Goal: Book appointment/travel/reservation: Book appointment/travel/reservation

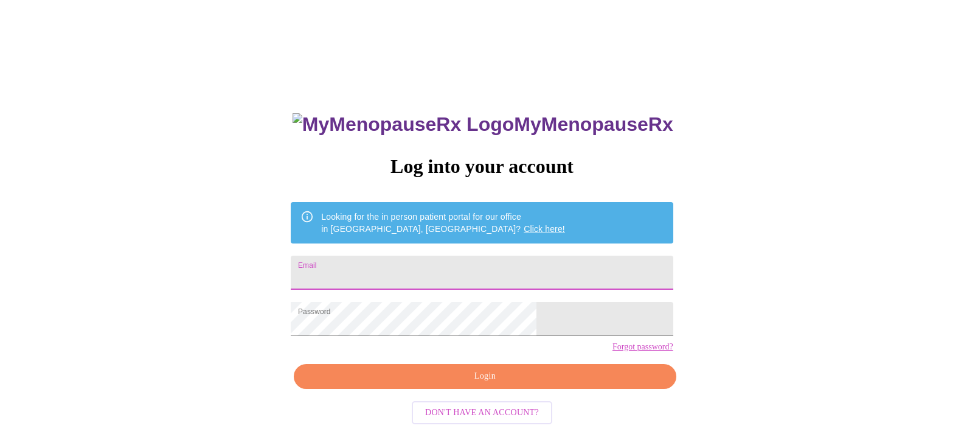
click at [466, 268] on input "Email" at bounding box center [482, 272] width 382 height 34
type input "[EMAIL_ADDRESS][DOMAIN_NAME]"
click at [490, 384] on span "Login" at bounding box center [485, 376] width 354 height 15
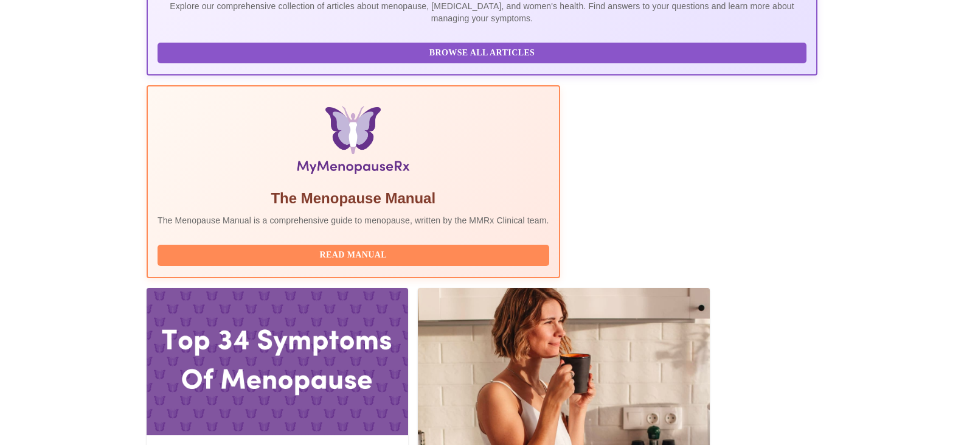
scroll to position [365, 0]
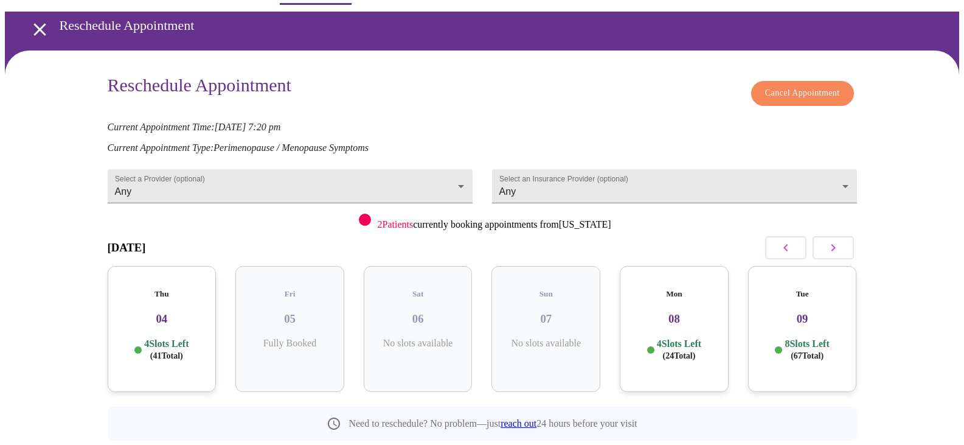
scroll to position [61, 0]
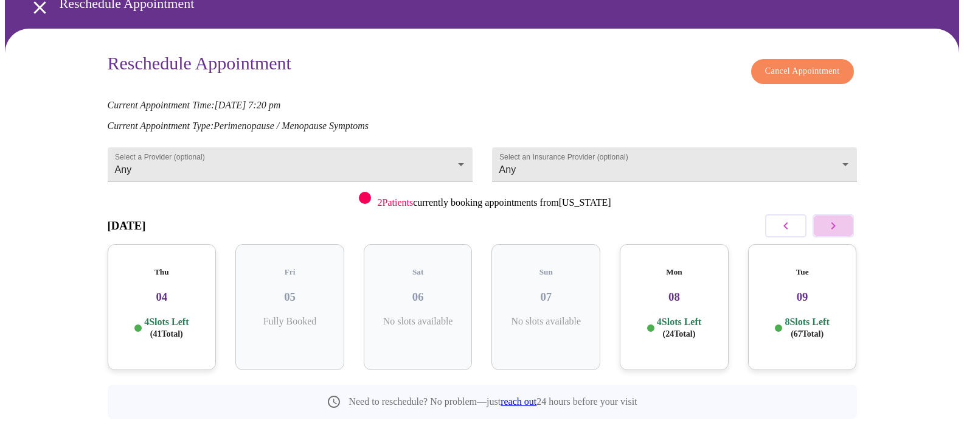
click at [831, 226] on icon "button" at bounding box center [833, 225] width 15 height 15
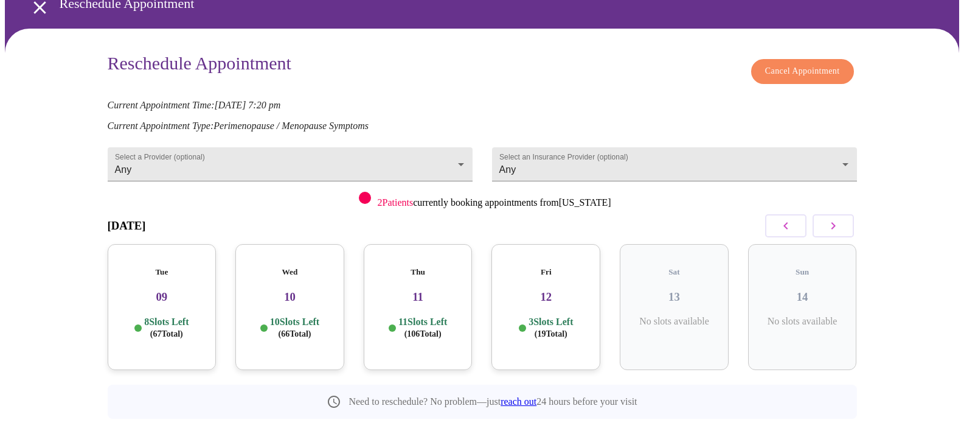
click at [831, 226] on icon "button" at bounding box center [833, 225] width 15 height 15
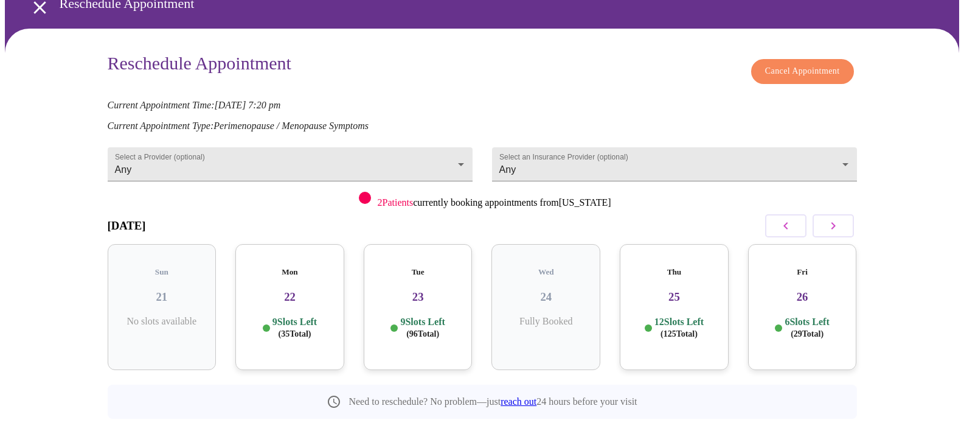
click at [669, 296] on div "Thu 25 12 Slots Left ( 125 Total)" at bounding box center [674, 307] width 109 height 126
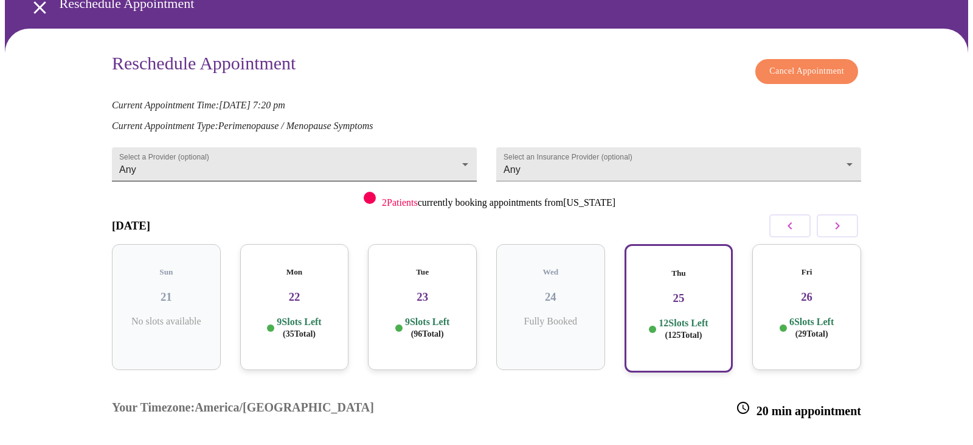
click at [462, 159] on body "MyMenopauseRx Appointments Messaging Labs Uploads Medications Community Refer a…" at bounding box center [486, 325] width 963 height 763
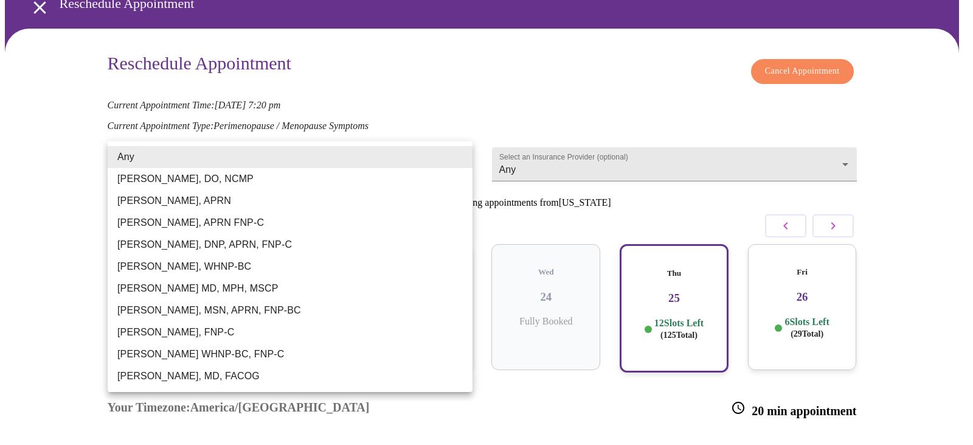
click at [201, 220] on li "[PERSON_NAME], APRN FNP-C" at bounding box center [290, 223] width 365 height 22
type input "[PERSON_NAME], APRN FNP-C"
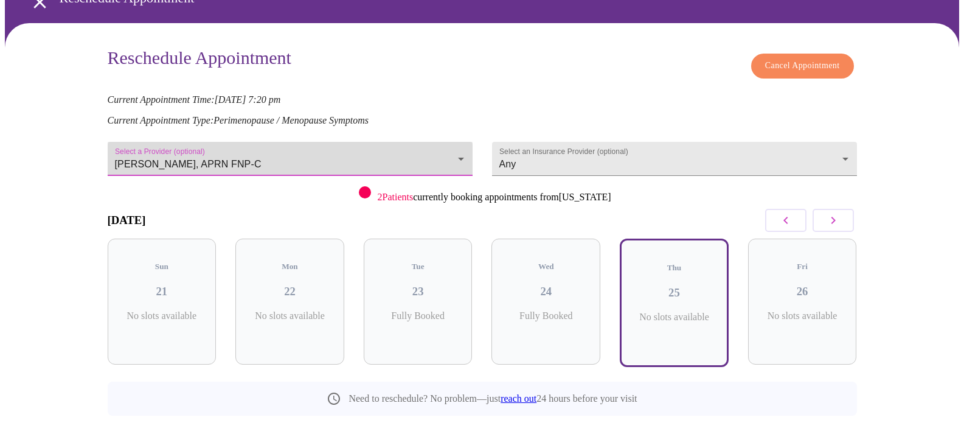
scroll to position [68, 0]
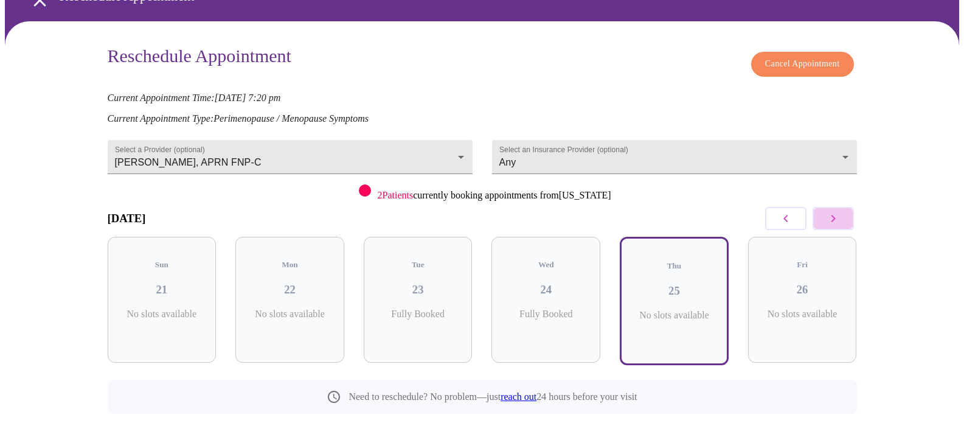
click at [836, 212] on icon "button" at bounding box center [833, 218] width 15 height 15
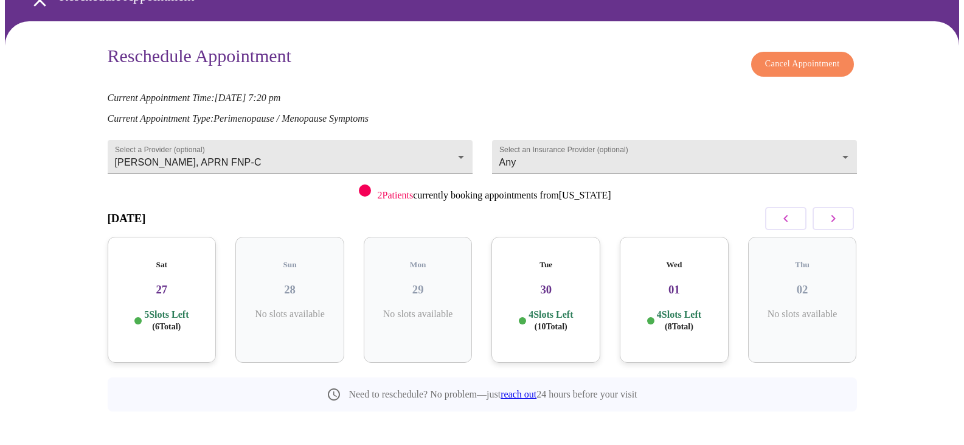
click at [551, 283] on h3 "30" at bounding box center [545, 289] width 89 height 13
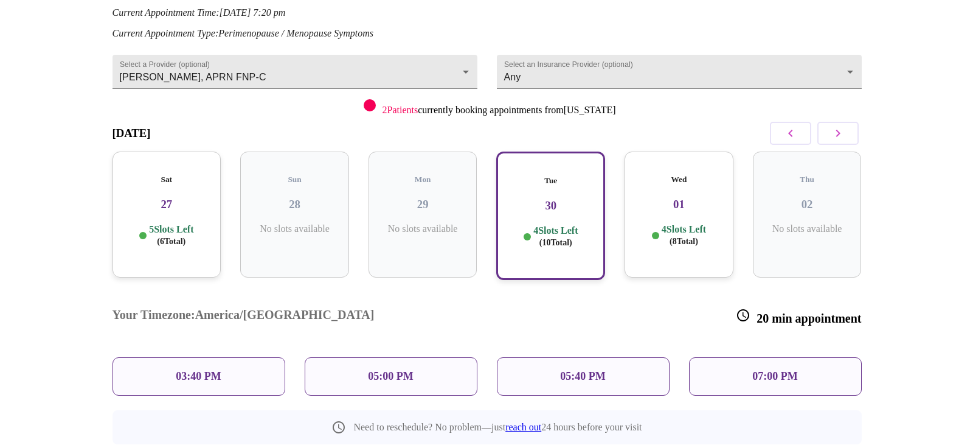
scroll to position [167, 0]
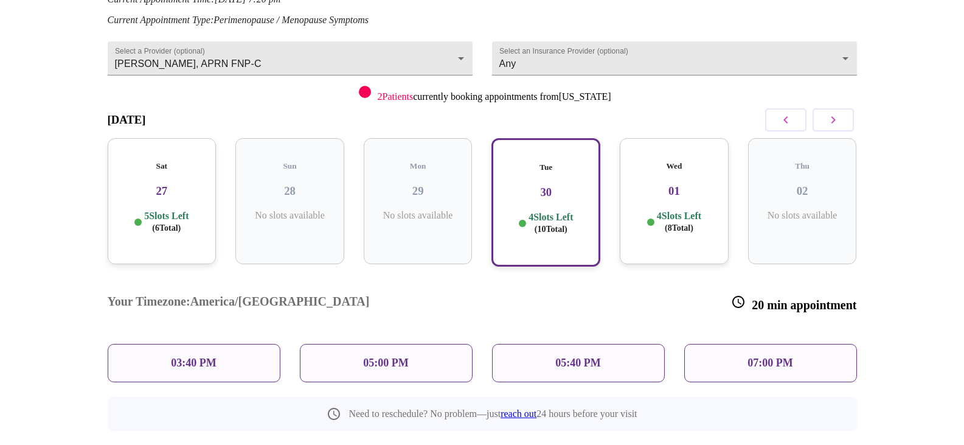
click at [194, 356] on p "03:40 PM" at bounding box center [193, 362] width 45 height 13
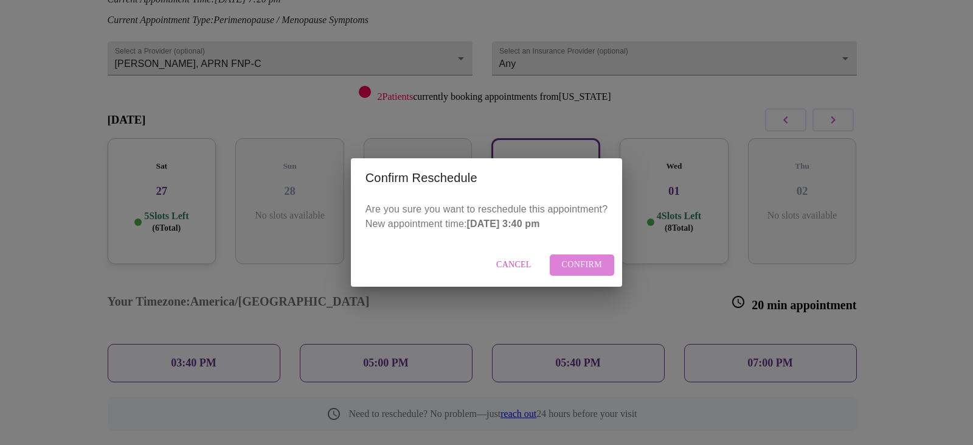
click at [600, 258] on span "Confirm" at bounding box center [582, 264] width 41 height 15
